Goal: Obtain resource: Download file/media

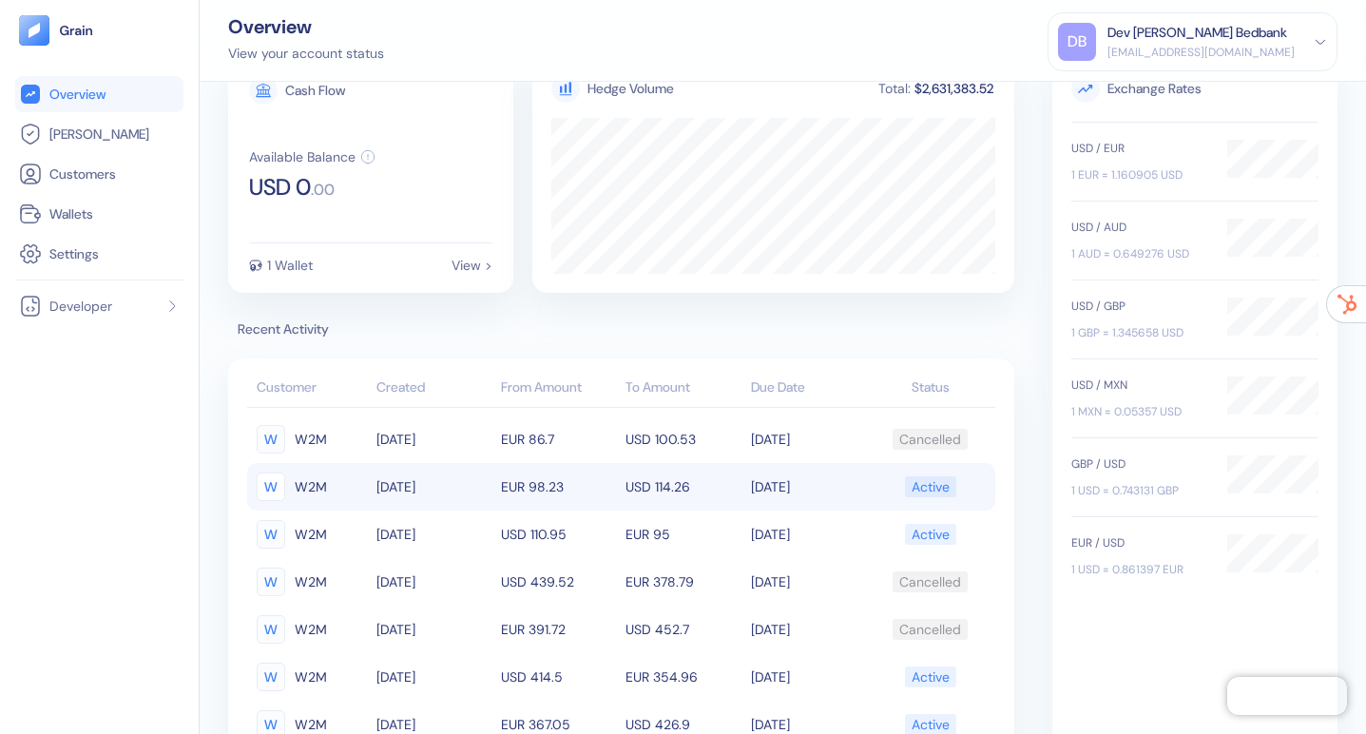
scroll to position [32, 0]
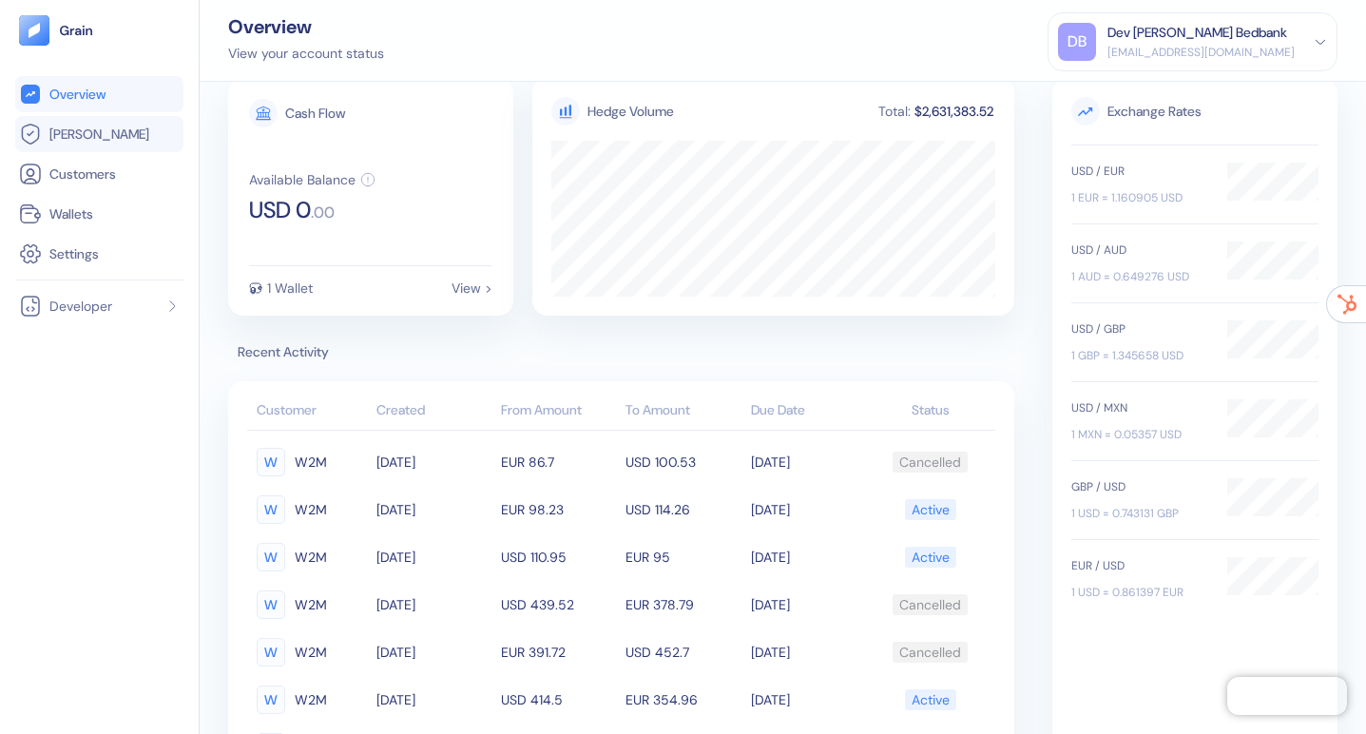
click at [76, 143] on span "[PERSON_NAME]" at bounding box center [99, 134] width 100 height 19
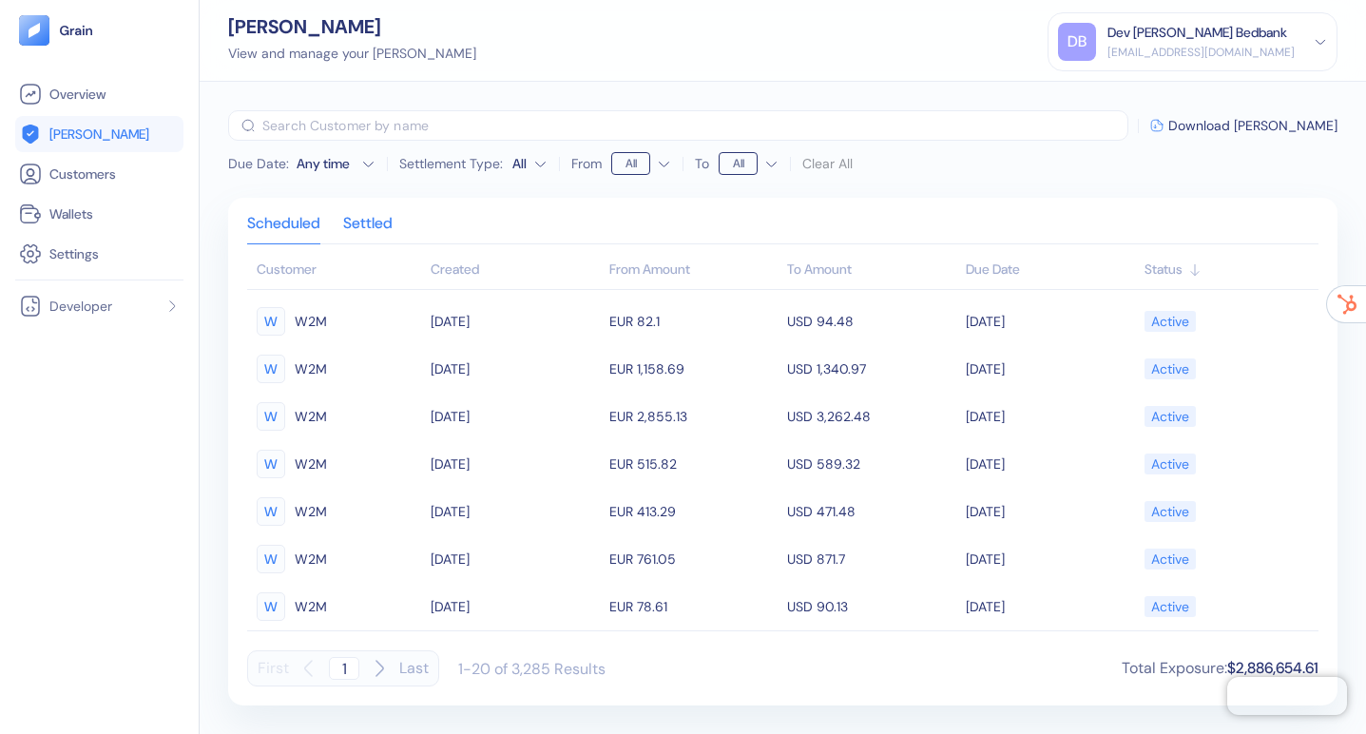
click at [381, 227] on div "Settled" at bounding box center [367, 230] width 49 height 27
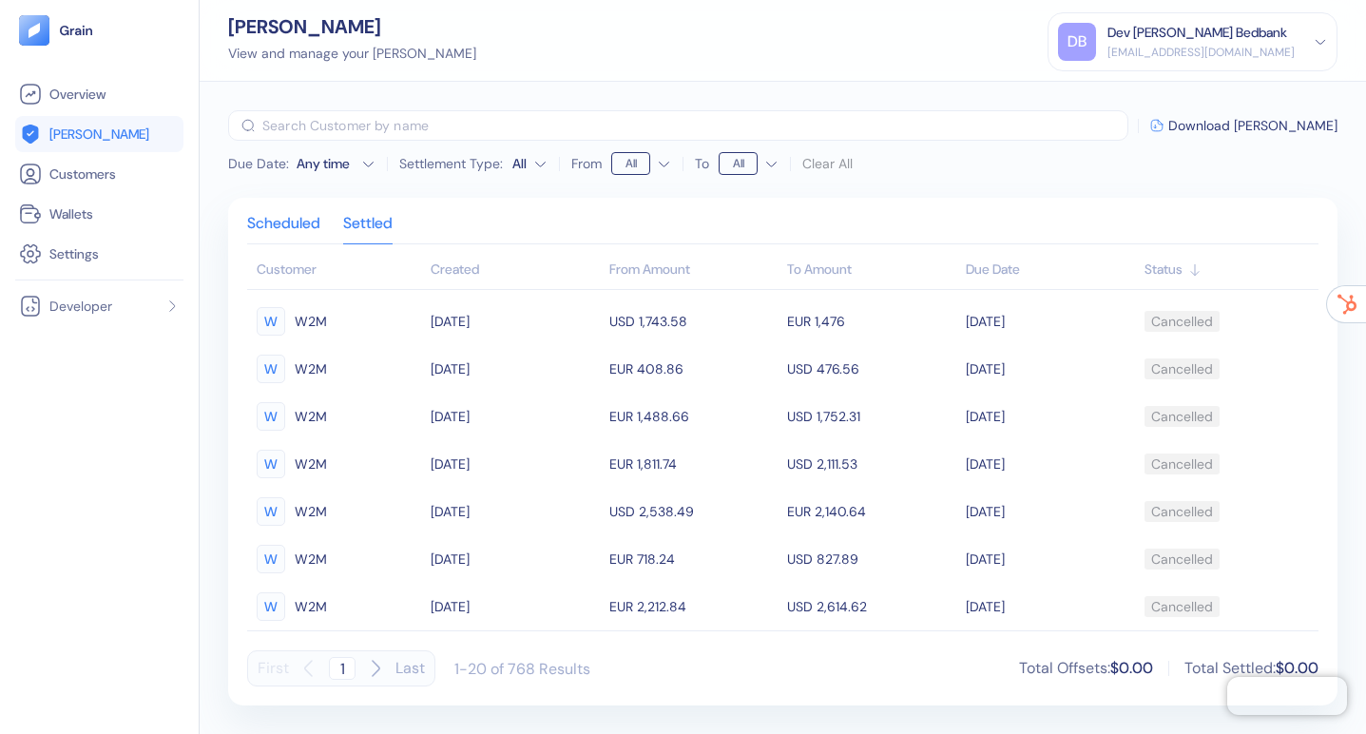
click at [309, 223] on div "Scheduled" at bounding box center [283, 230] width 73 height 27
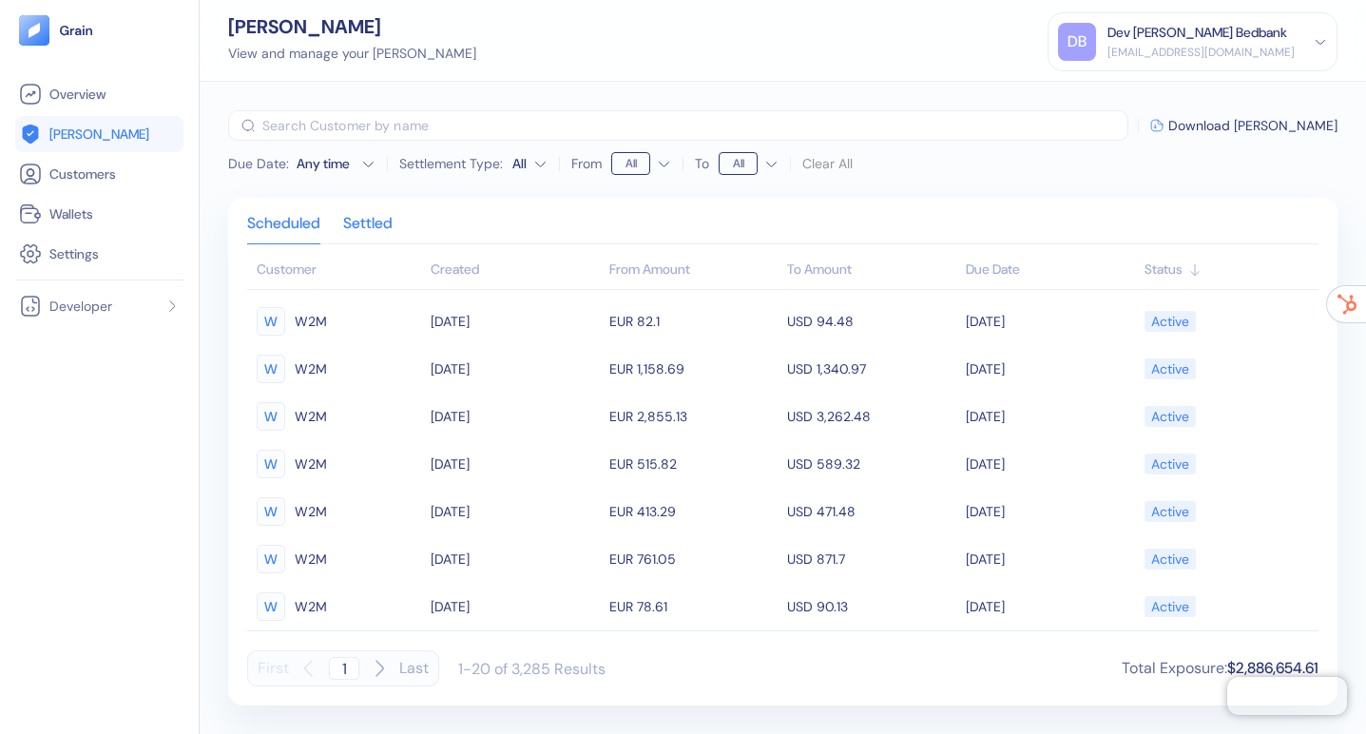
click at [374, 226] on div "Settled" at bounding box center [367, 230] width 49 height 27
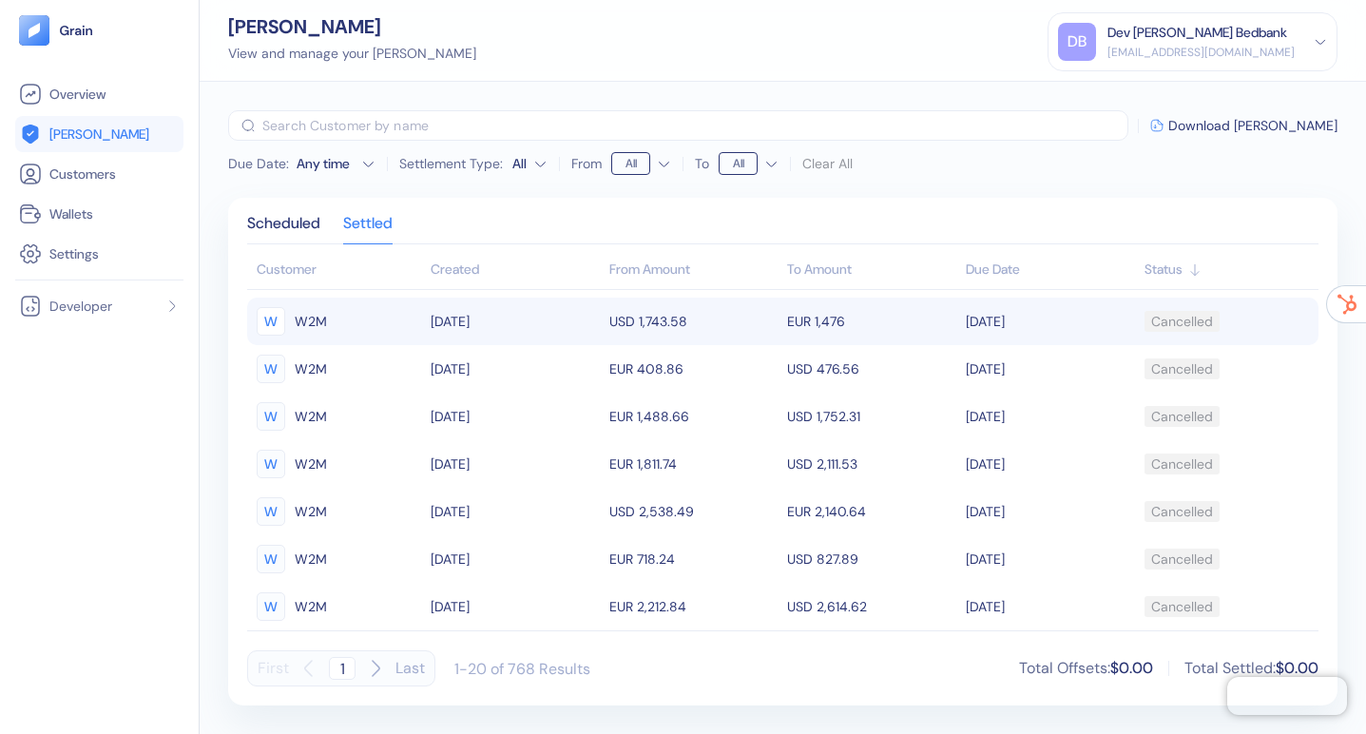
click at [341, 335] on div "W W2M" at bounding box center [339, 321] width 164 height 32
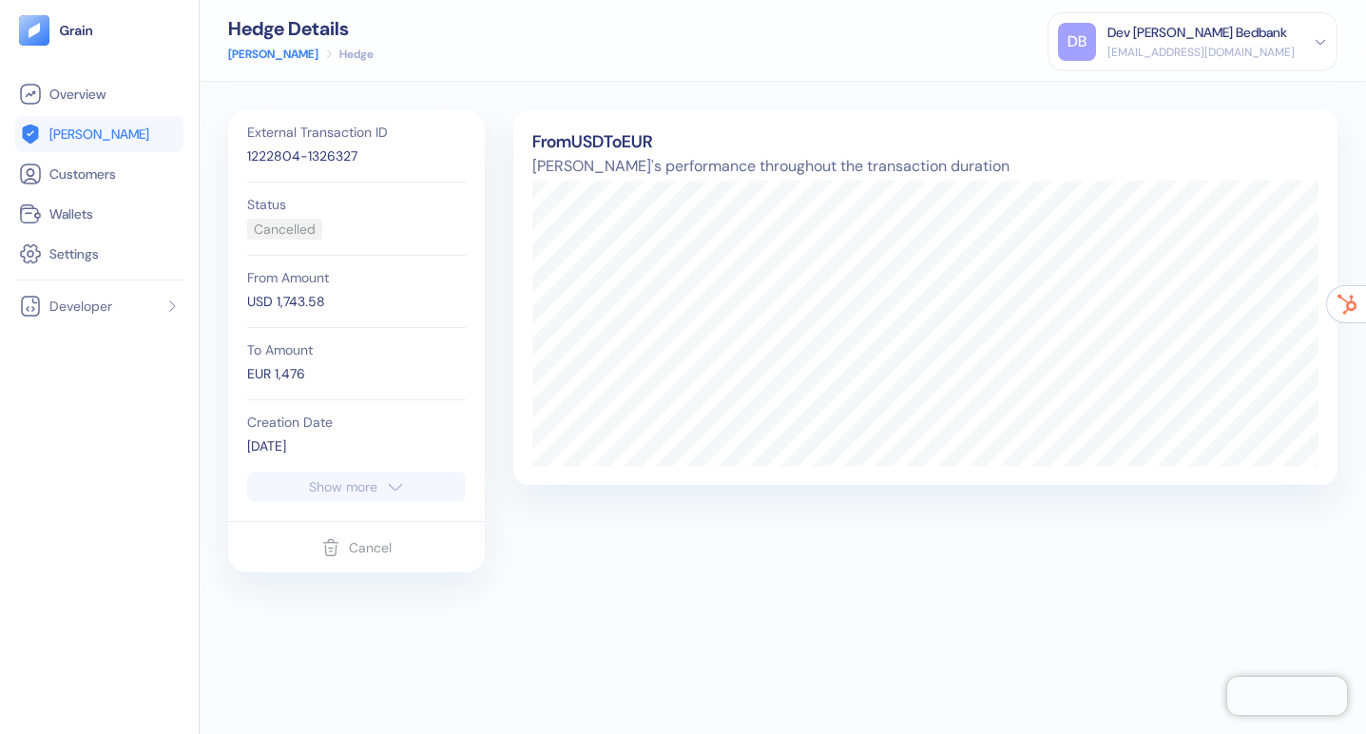
click at [364, 490] on div "Show more" at bounding box center [343, 486] width 68 height 13
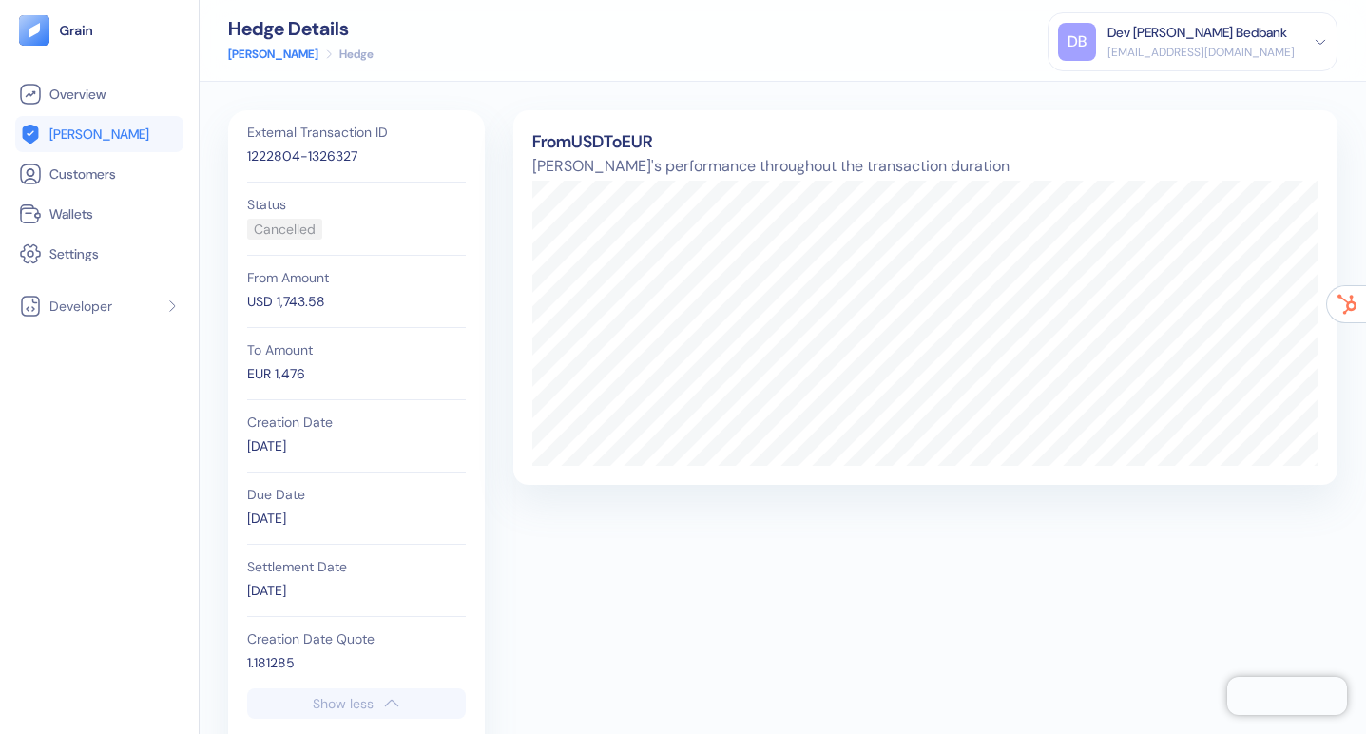
click at [82, 136] on span "[PERSON_NAME]" at bounding box center [99, 134] width 100 height 19
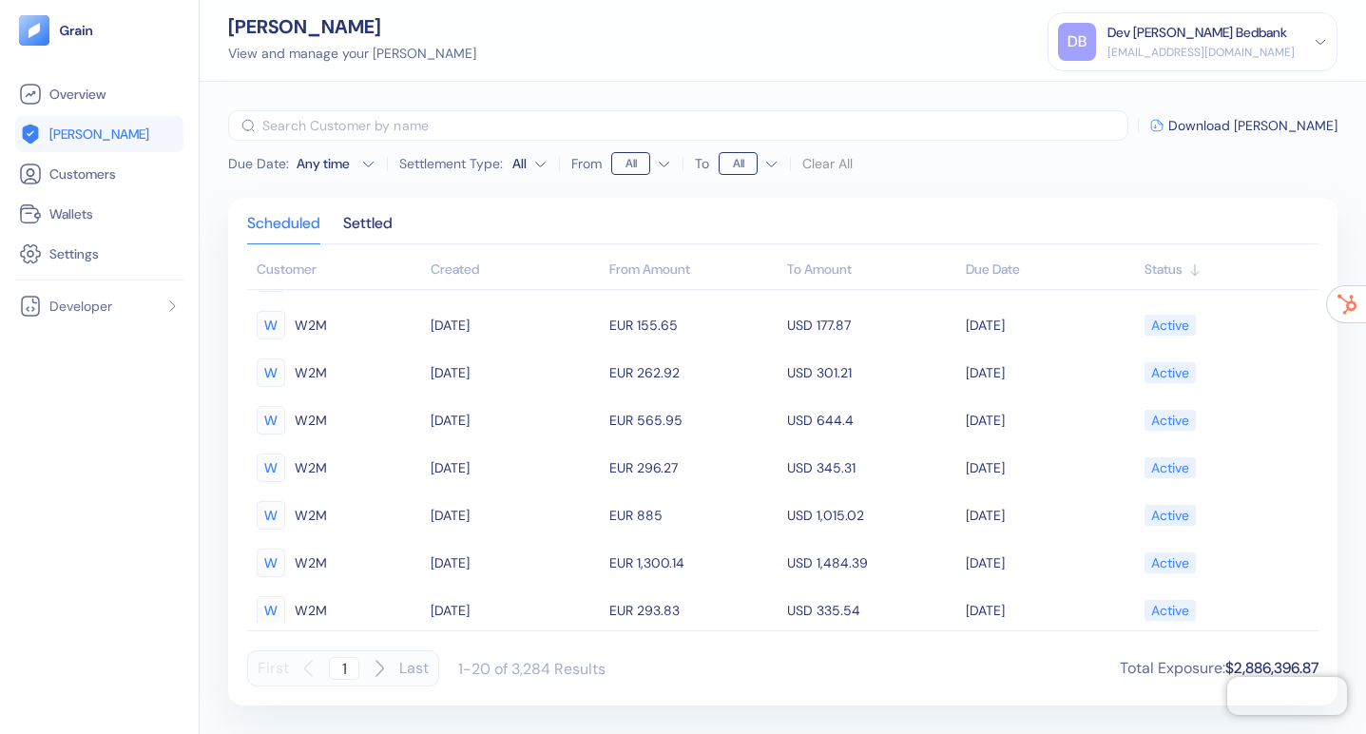
scroll to position [156, 0]
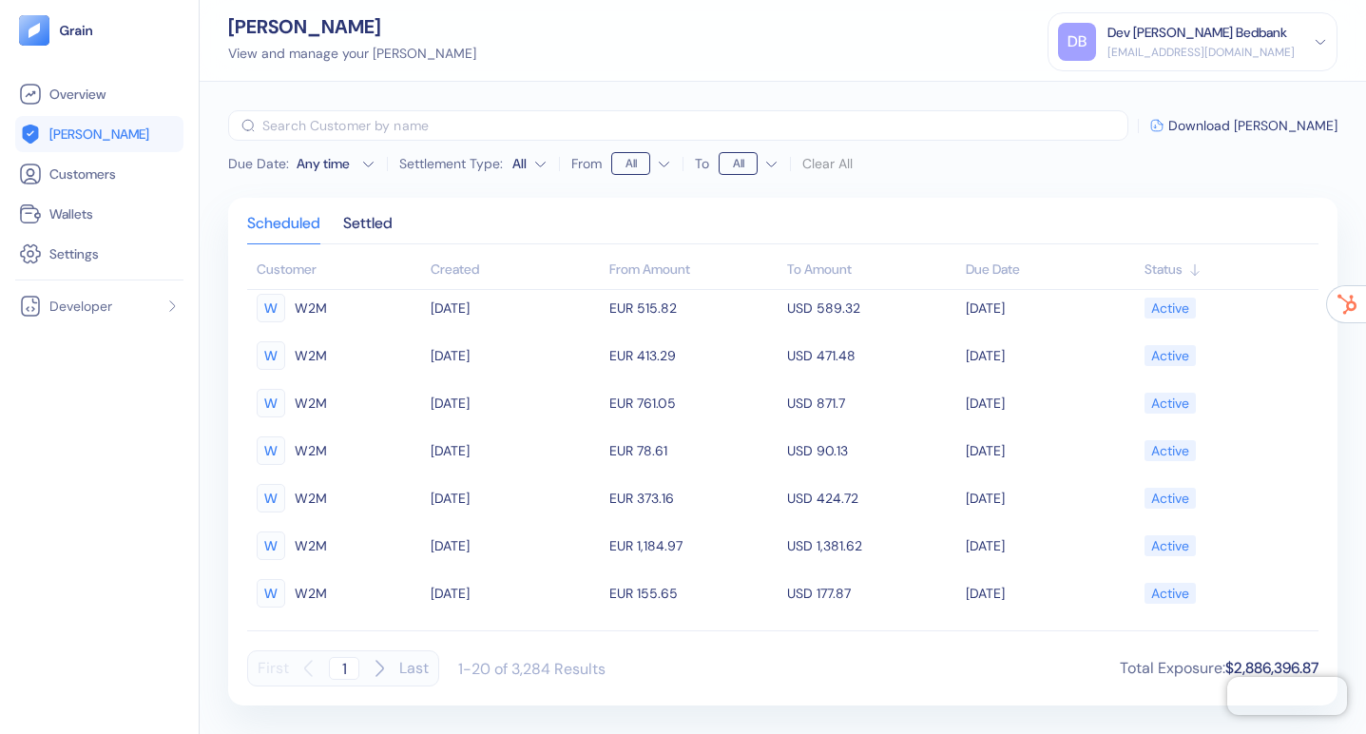
click at [346, 119] on input "text" at bounding box center [695, 125] width 866 height 30
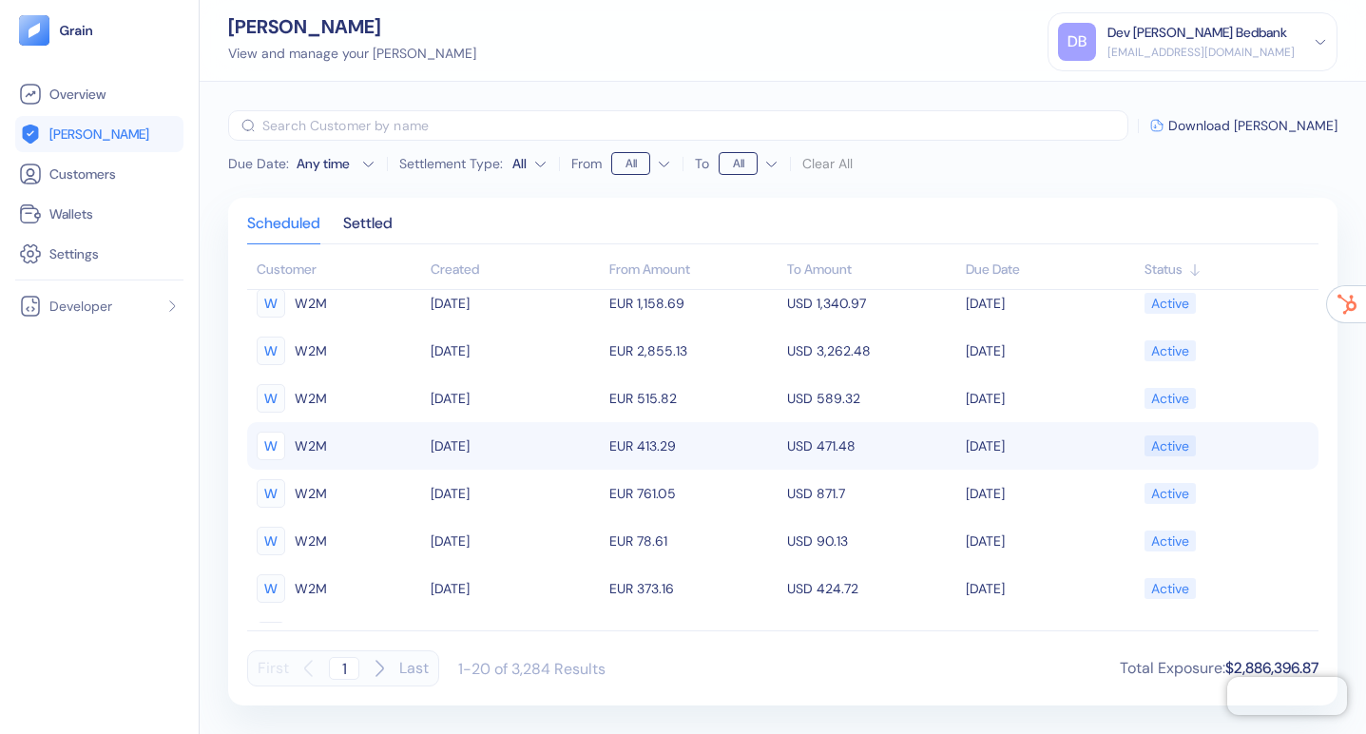
scroll to position [0, 0]
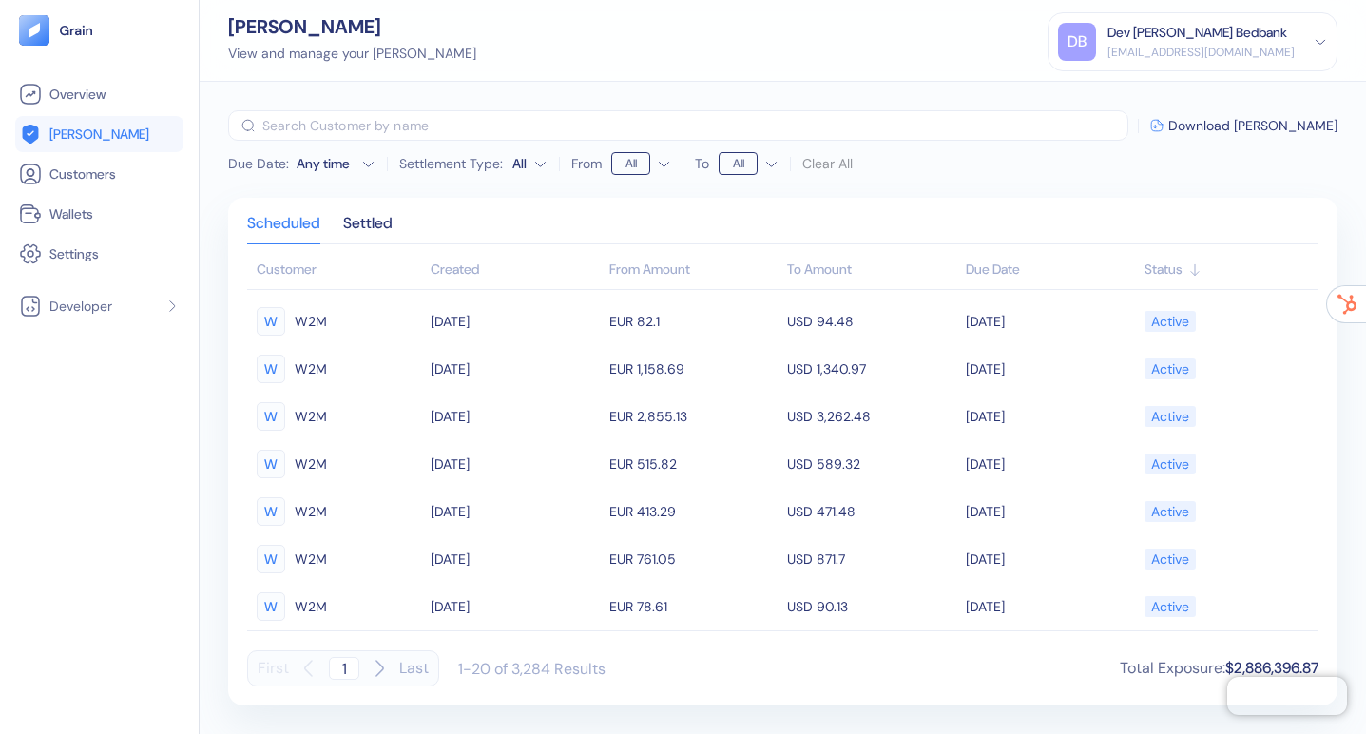
click at [383, 667] on icon "button" at bounding box center [379, 668] width 23 height 23
type input "2"
click at [316, 125] on input "text" at bounding box center [695, 125] width 866 height 30
click at [329, 120] on input "text" at bounding box center [695, 125] width 866 height 30
click at [361, 118] on input "text" at bounding box center [695, 125] width 866 height 30
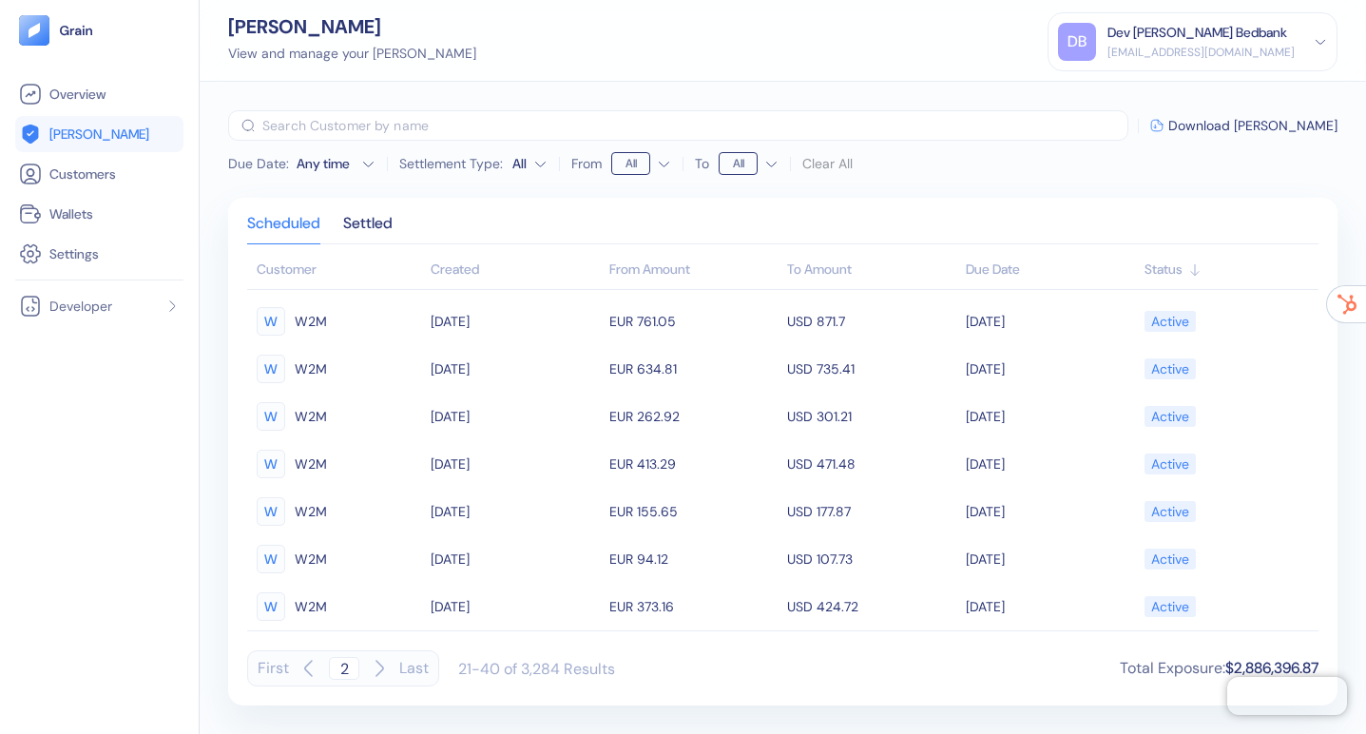
click at [361, 118] on input "text" at bounding box center [695, 125] width 866 height 30
click at [369, 159] on icon "button" at bounding box center [368, 164] width 14 height 14
click at [376, 222] on div "Settled" at bounding box center [367, 230] width 49 height 27
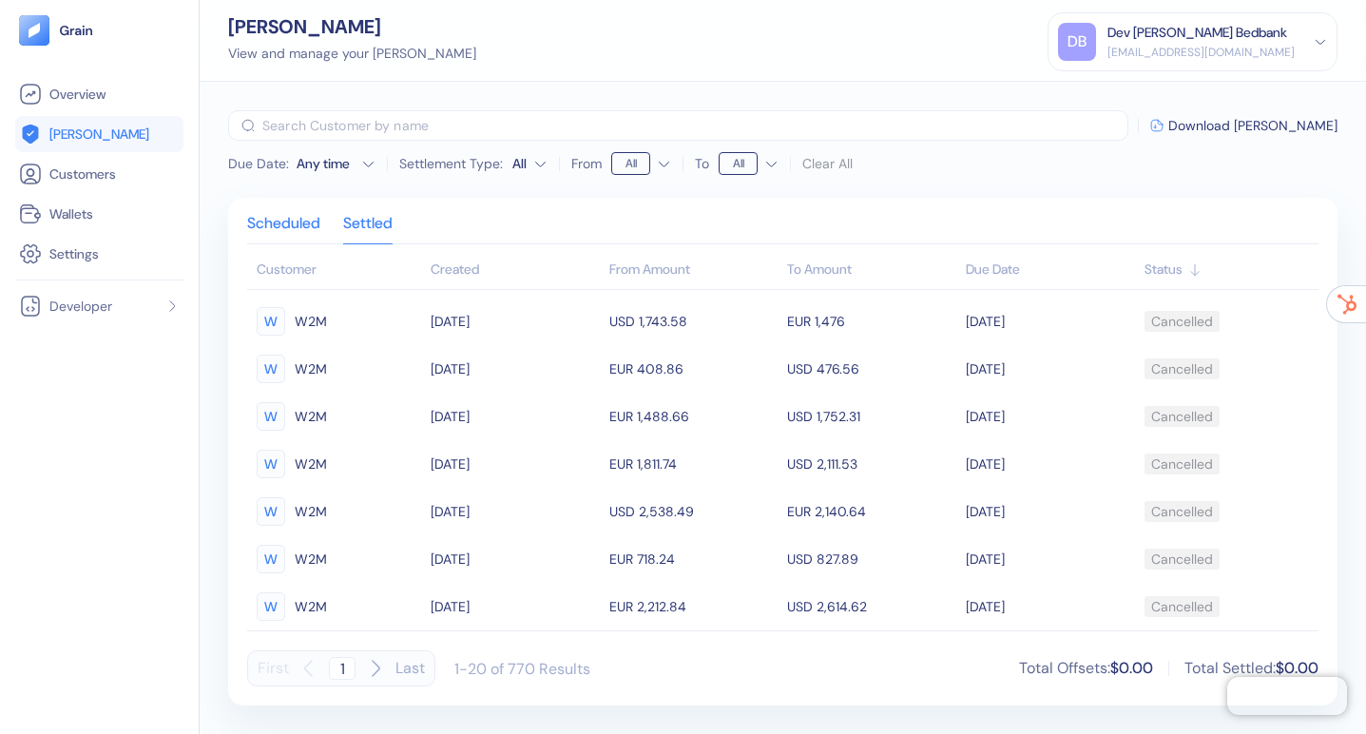
click at [268, 221] on div "Scheduled" at bounding box center [283, 230] width 73 height 27
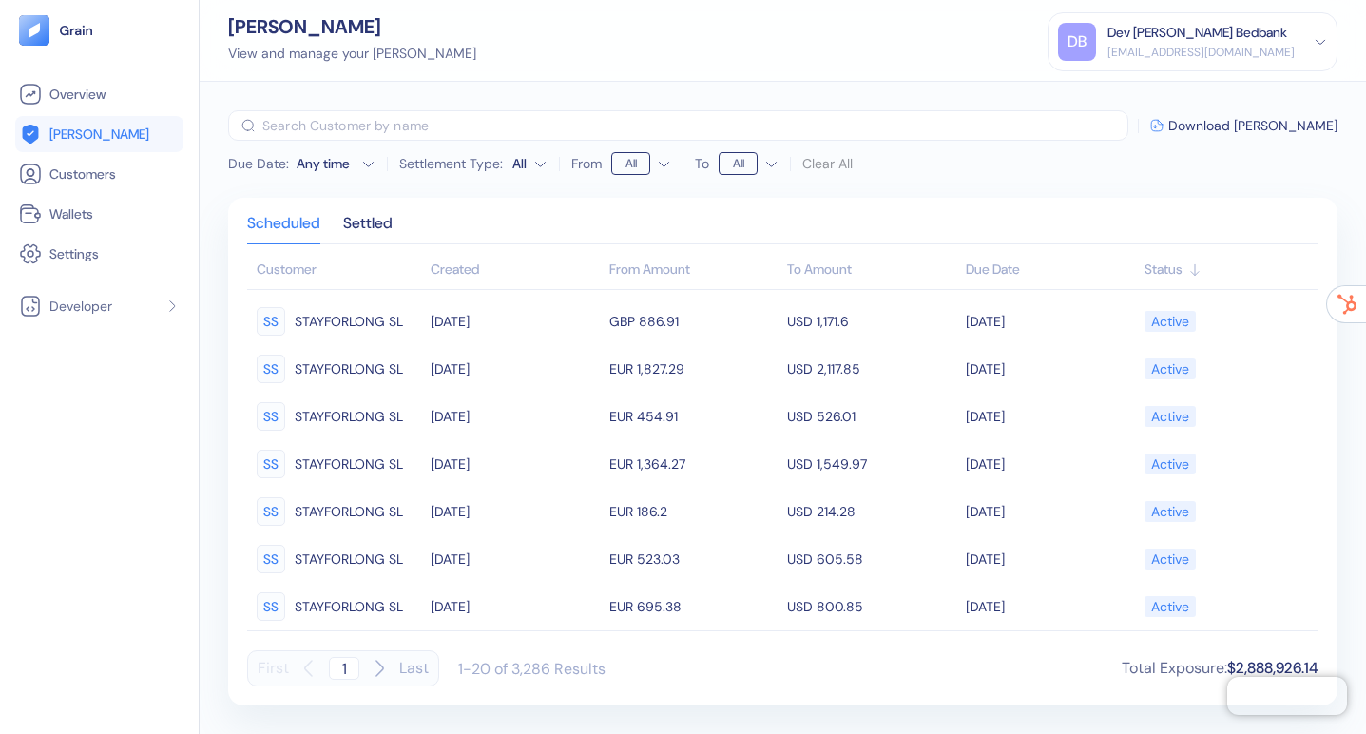
click at [998, 260] on div "Due Date" at bounding box center [1050, 270] width 169 height 20
click at [1240, 122] on span "Download [PERSON_NAME]" at bounding box center [1252, 125] width 169 height 13
